Goal: Go to known website: Go to known website

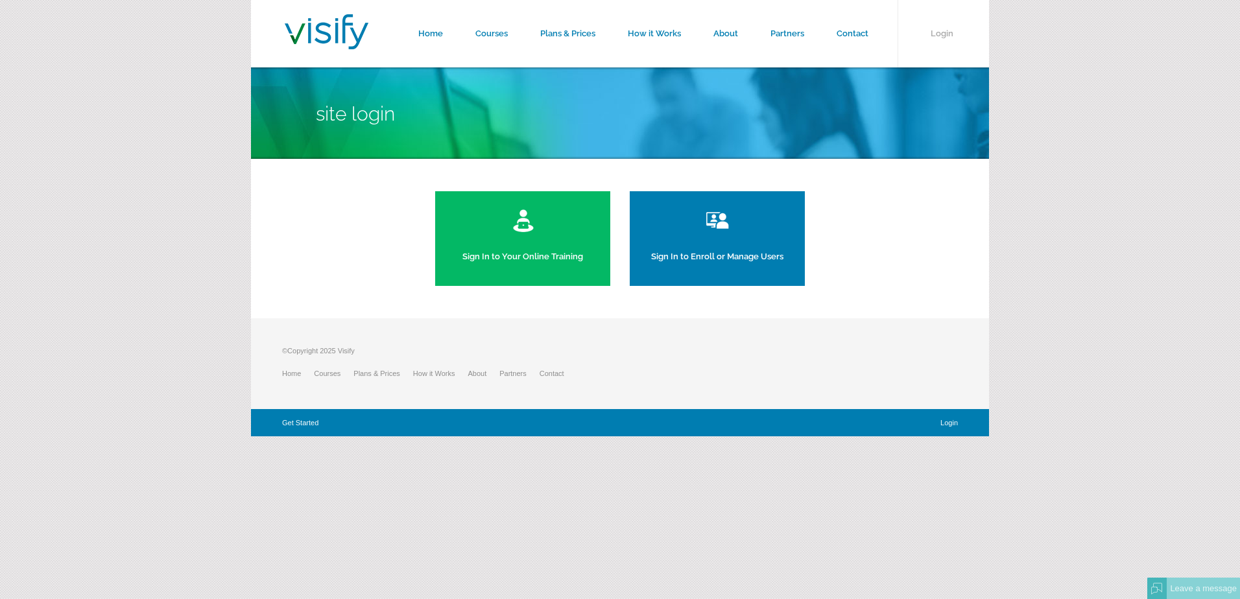
click at [529, 232] on img at bounding box center [523, 221] width 23 height 26
click at [544, 267] on link "Sign In to Your Online Training" at bounding box center [522, 238] width 175 height 95
